Goal: Information Seeking & Learning: Learn about a topic

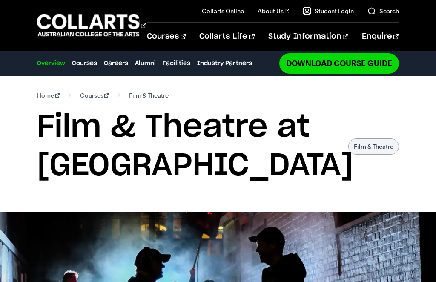
click at [391, 8] on link "Search" at bounding box center [384, 11] width 32 height 9
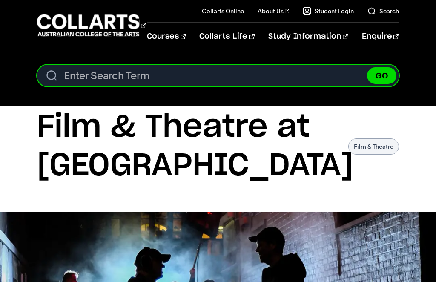
click at [66, 78] on input "Search content" at bounding box center [218, 76] width 362 height 22
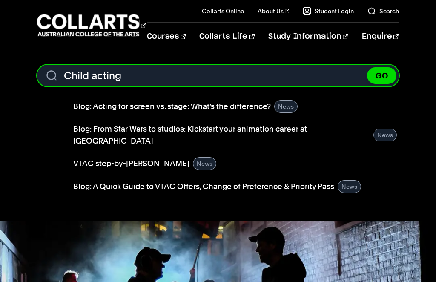
type input "Child acting"
click at [382, 75] on button "GO" at bounding box center [381, 75] width 29 height 17
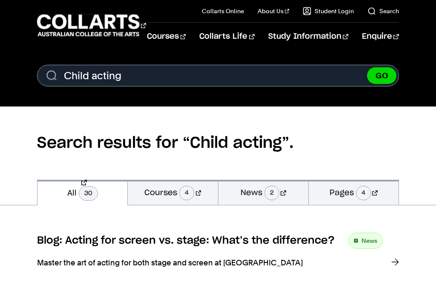
click at [198, 197] on link "Courses 4" at bounding box center [173, 192] width 90 height 25
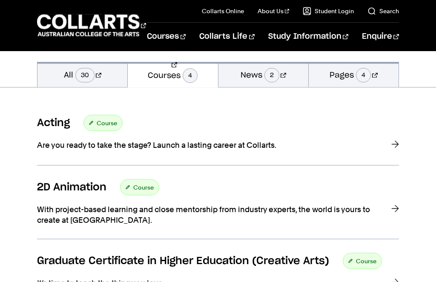
scroll to position [118, 0]
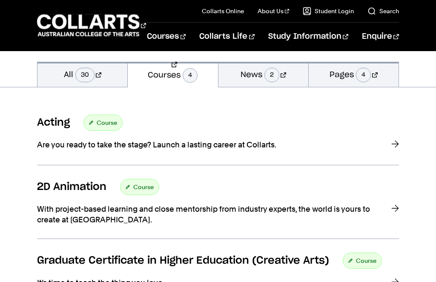
click at [398, 144] on div at bounding box center [395, 145] width 8 height 12
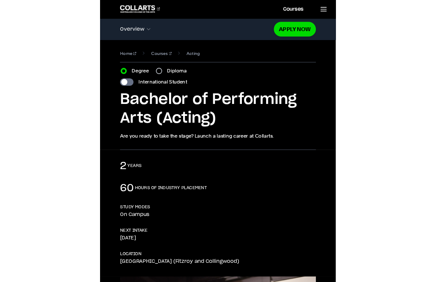
scroll to position [17, 0]
